Goal: Register for event/course

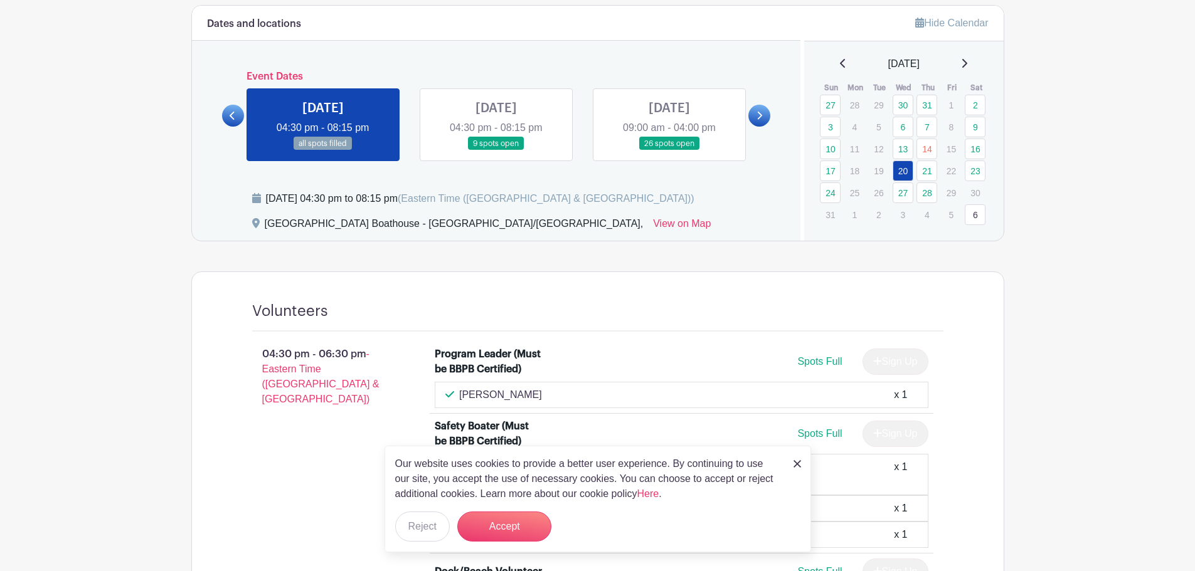
scroll to position [502, 0]
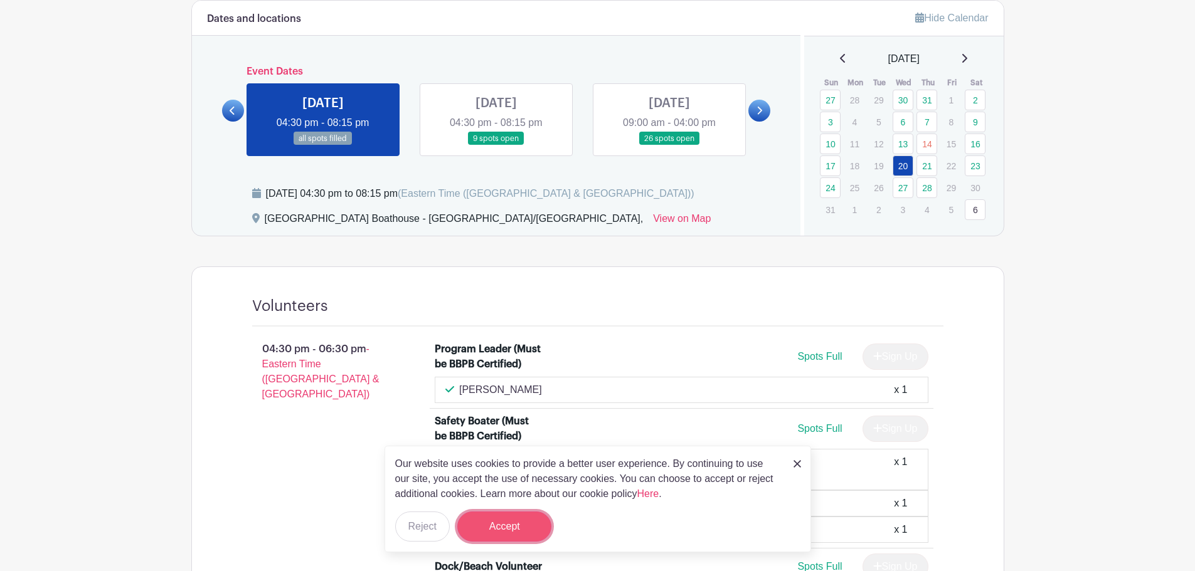
click at [506, 531] on button "Accept" at bounding box center [504, 527] width 94 height 30
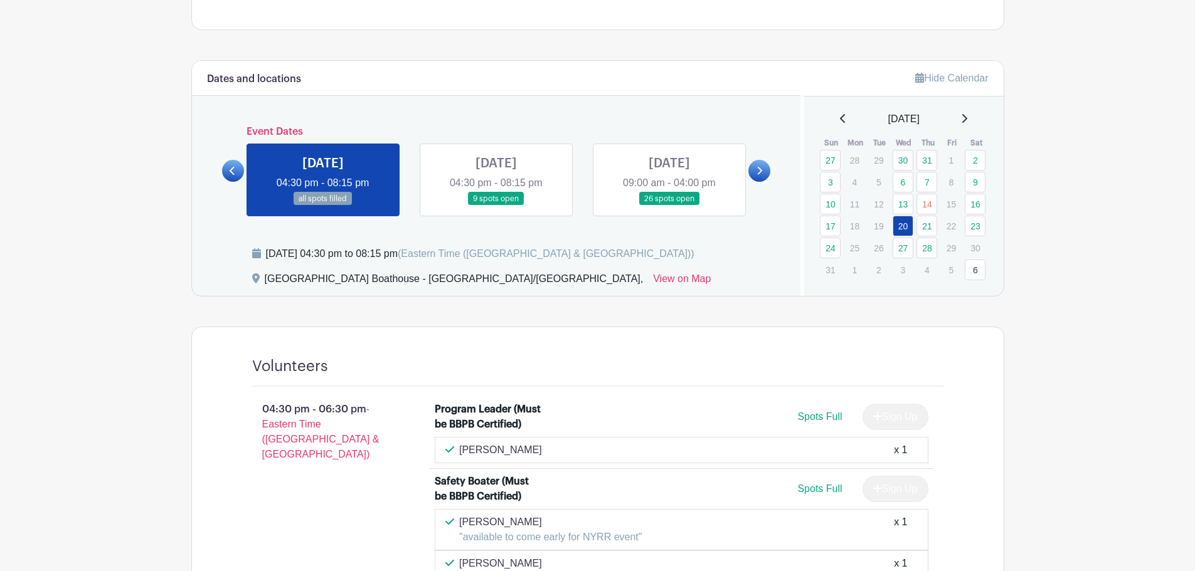
scroll to position [376, 0]
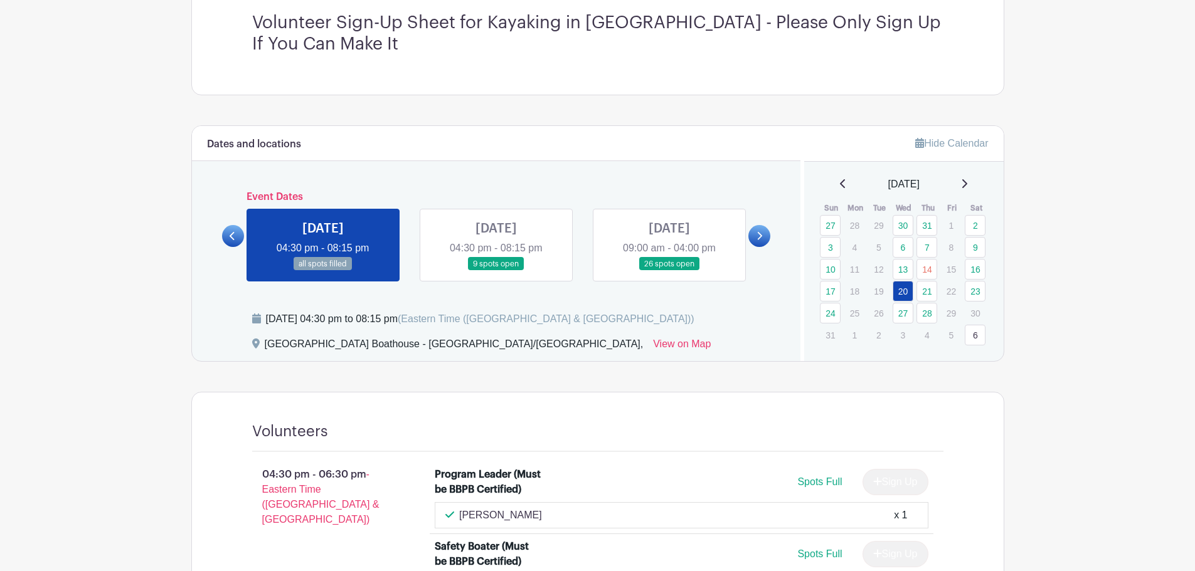
click at [496, 271] on link at bounding box center [496, 271] width 0 height 0
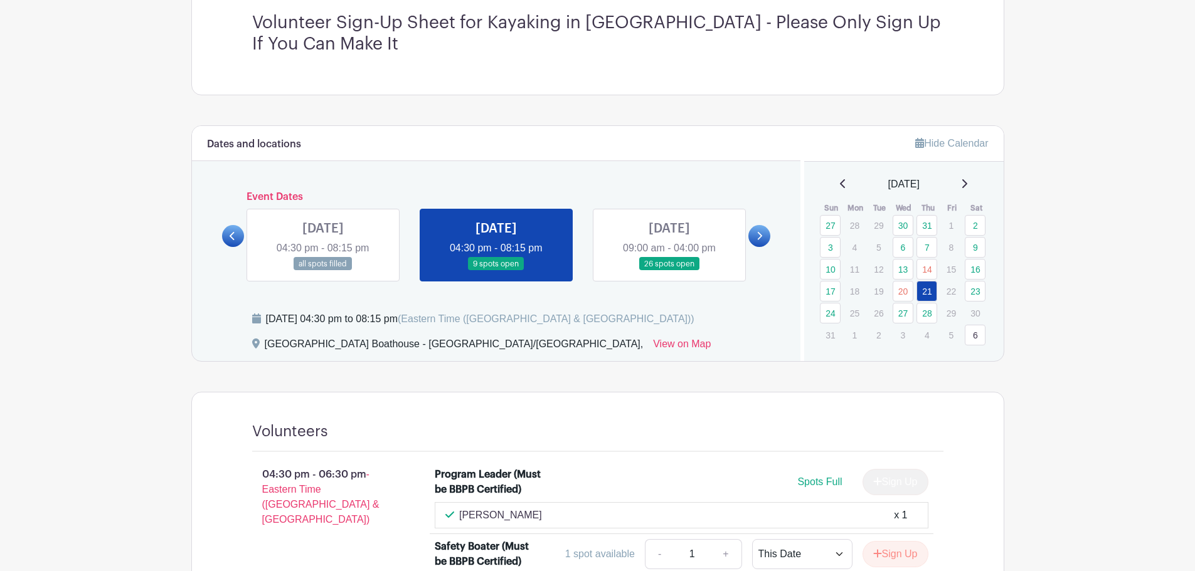
click at [496, 271] on link at bounding box center [496, 271] width 0 height 0
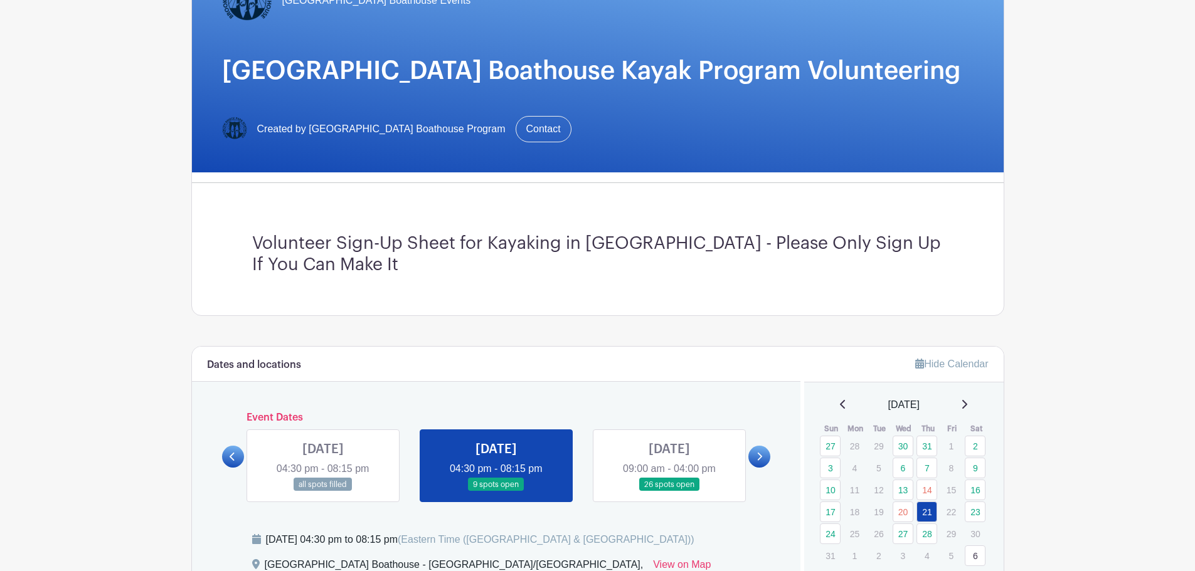
scroll to position [314, 0]
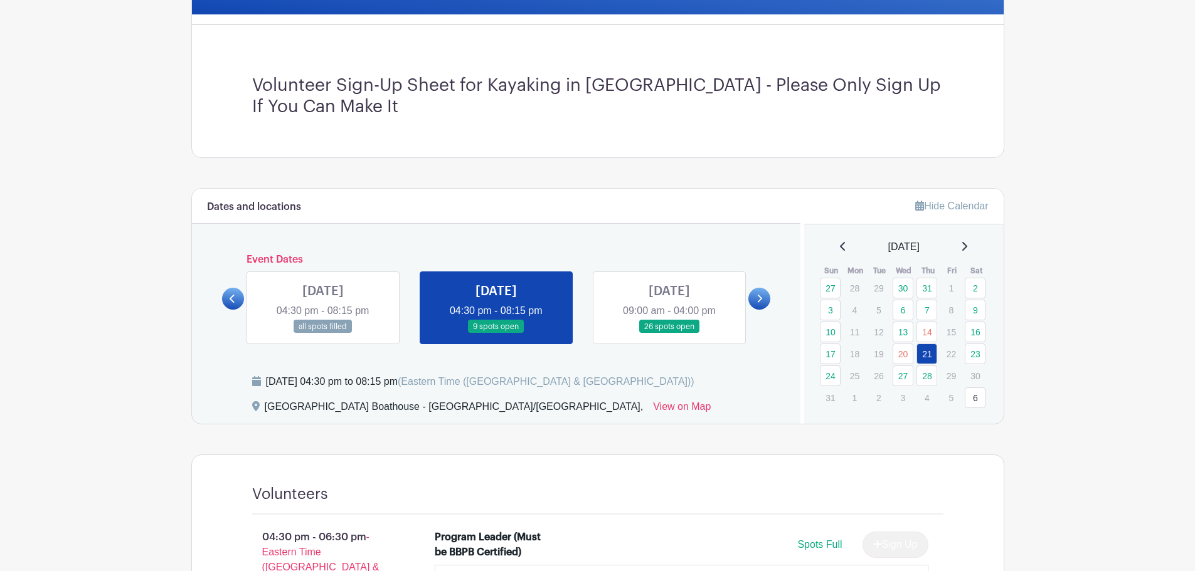
click at [323, 334] on link at bounding box center [323, 334] width 0 height 0
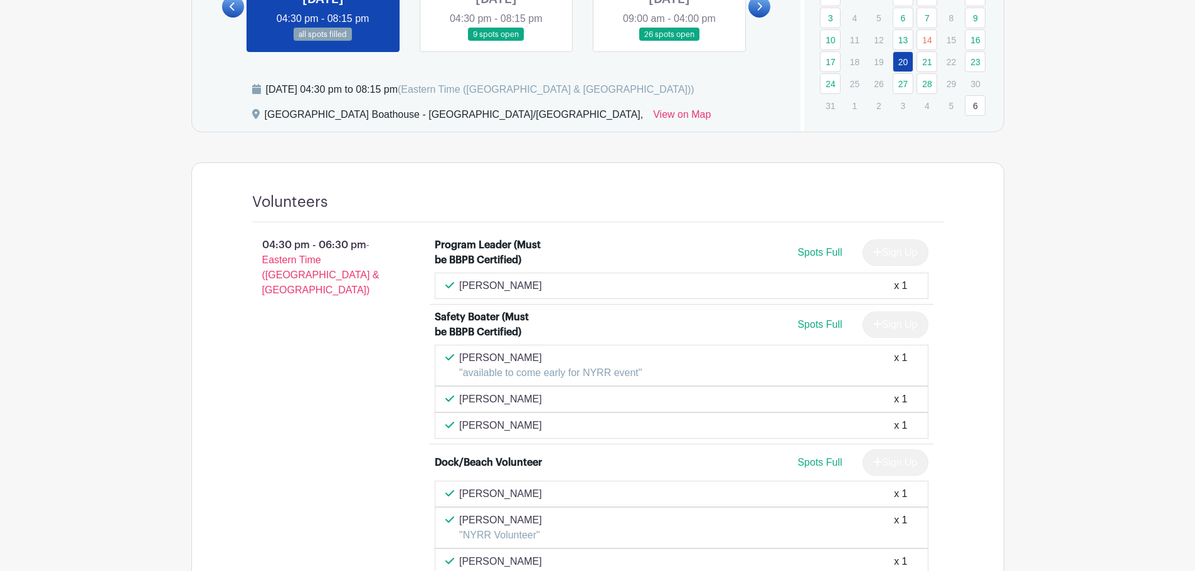
scroll to position [439, 0]
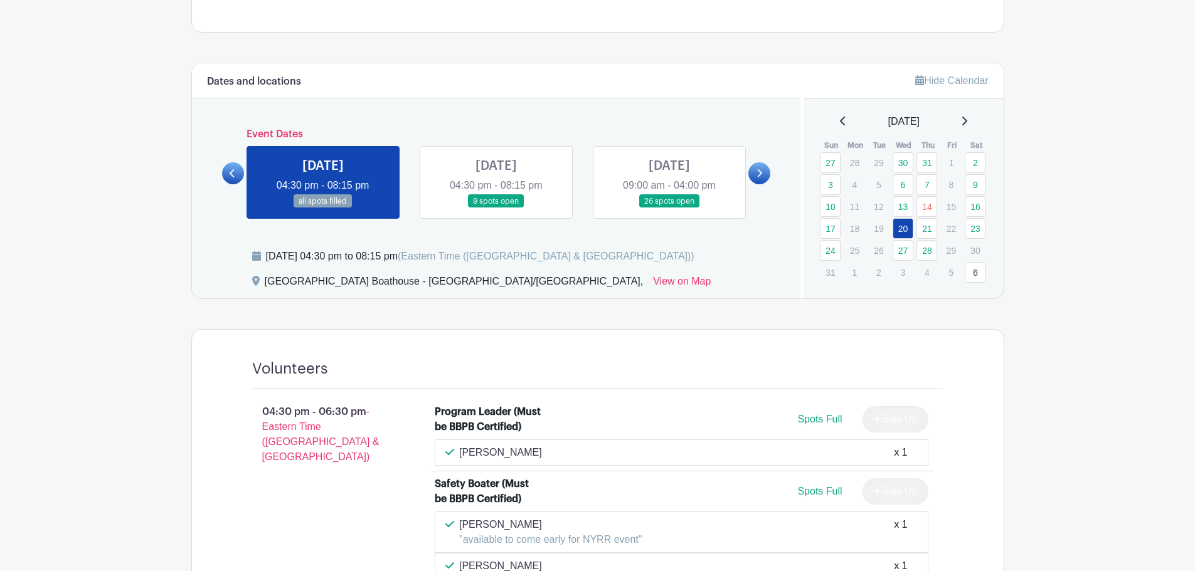
click at [496, 208] on link at bounding box center [496, 208] width 0 height 0
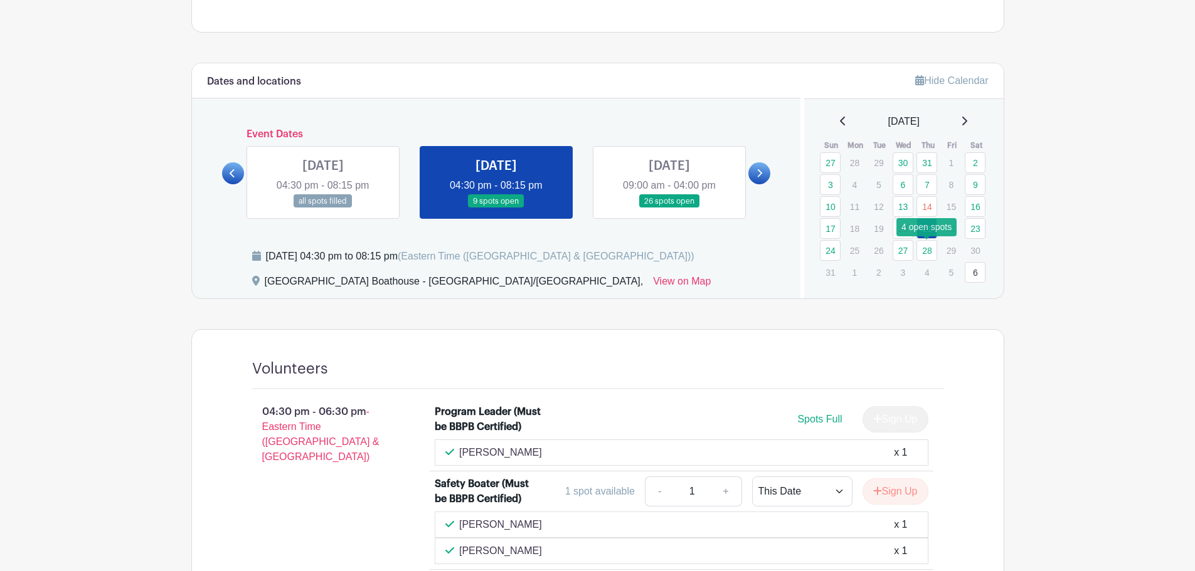
click at [928, 252] on link "28" at bounding box center [927, 250] width 21 height 21
